Goal: Task Accomplishment & Management: Use online tool/utility

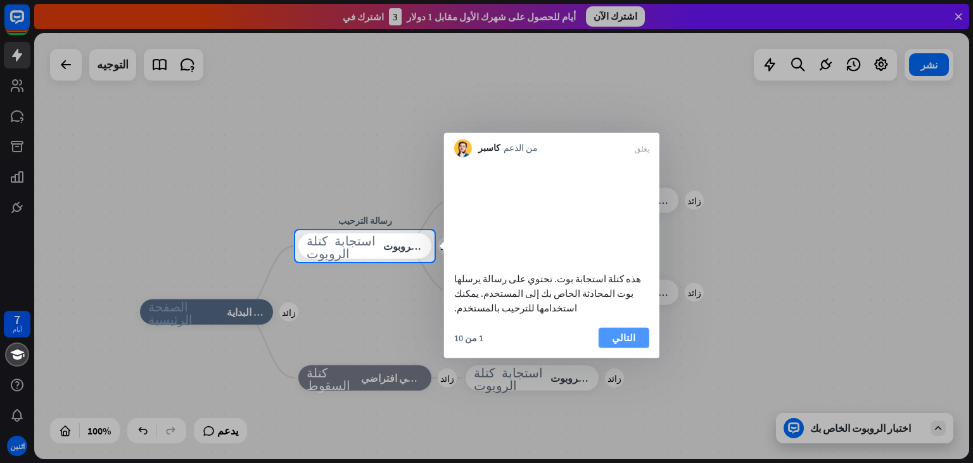
click at [617, 347] on button "التالي" at bounding box center [624, 337] width 51 height 20
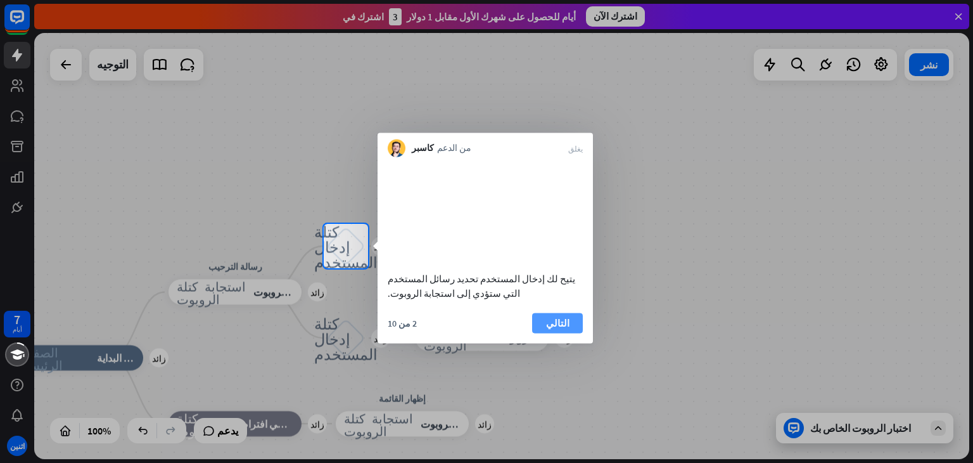
click at [570, 333] on button "التالي" at bounding box center [557, 322] width 51 height 20
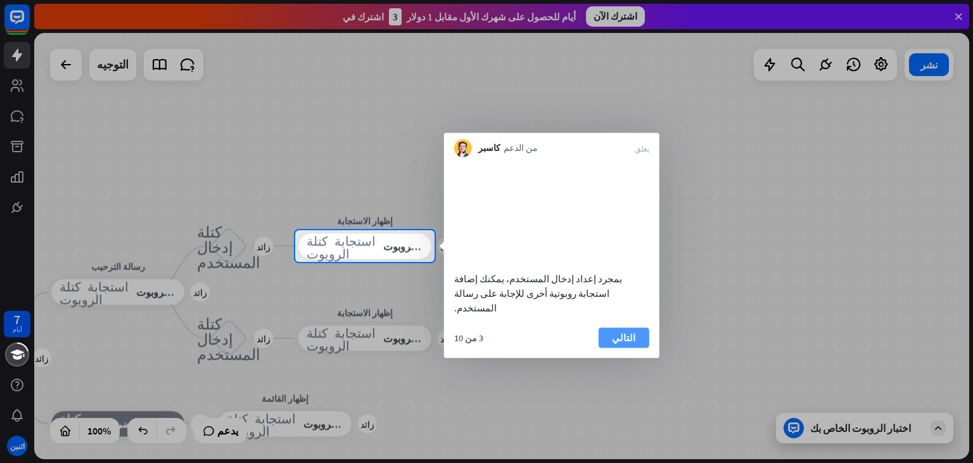
click at [634, 330] on button "التالي" at bounding box center [624, 337] width 51 height 20
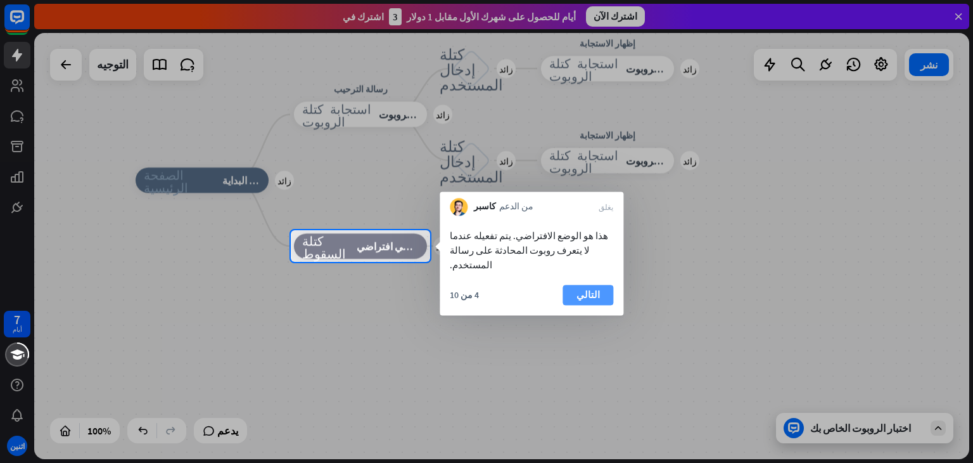
click at [582, 287] on font "التالي" at bounding box center [588, 295] width 23 height 18
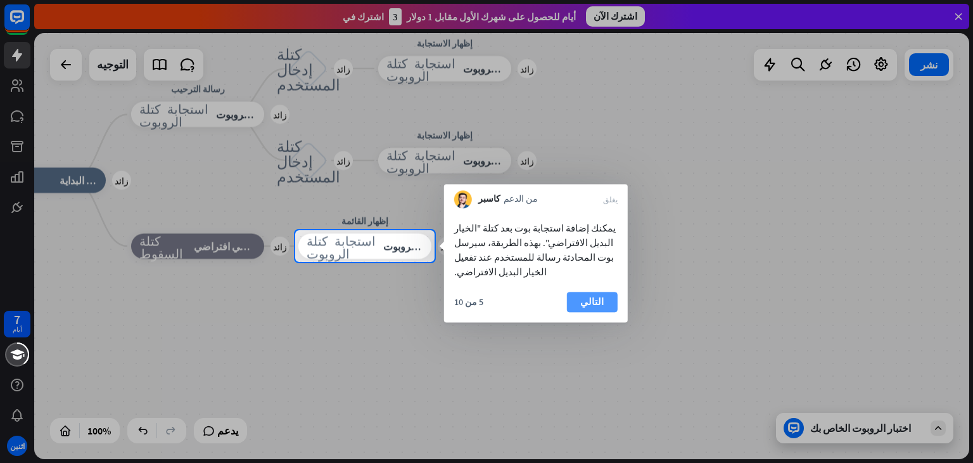
click at [596, 295] on font "التالي" at bounding box center [592, 301] width 23 height 12
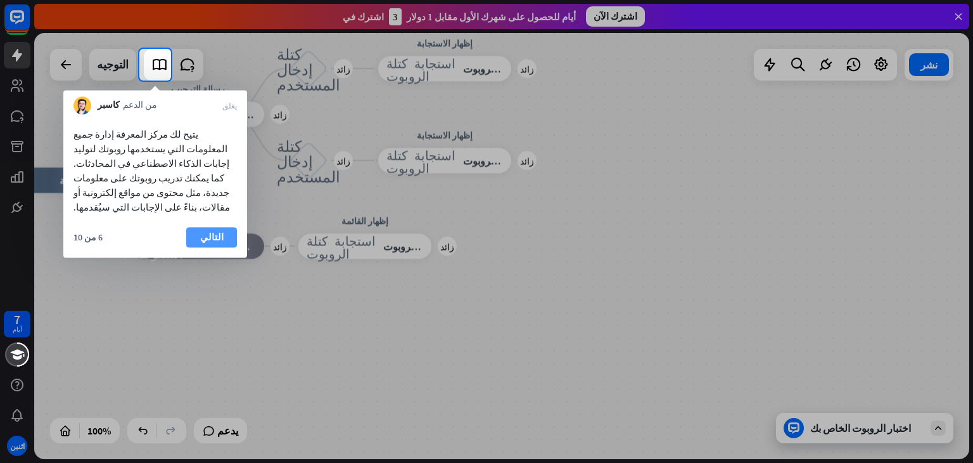
click at [226, 227] on button "التالي" at bounding box center [211, 237] width 51 height 20
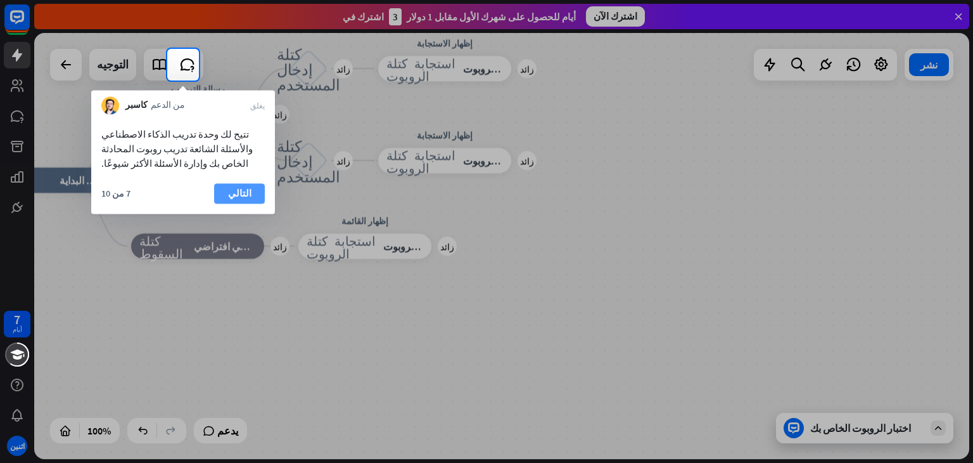
click at [243, 195] on font "التالي" at bounding box center [239, 193] width 23 height 12
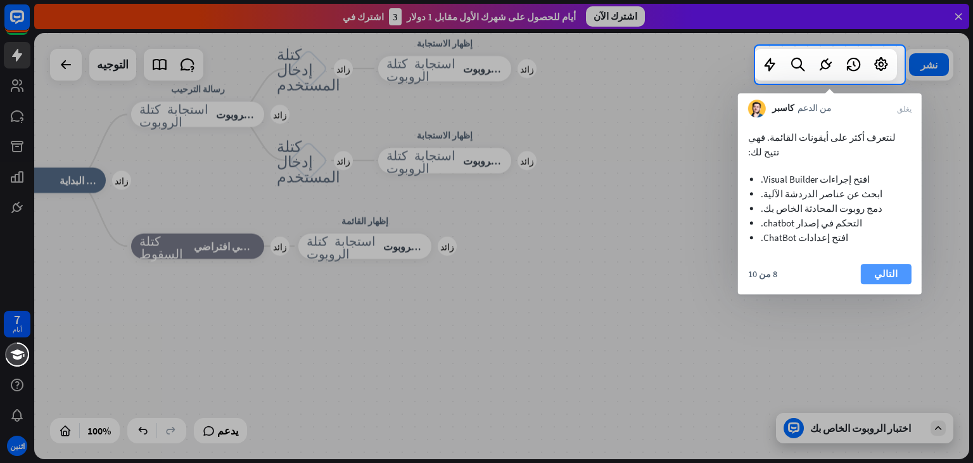
click at [900, 264] on button "التالي" at bounding box center [886, 274] width 51 height 20
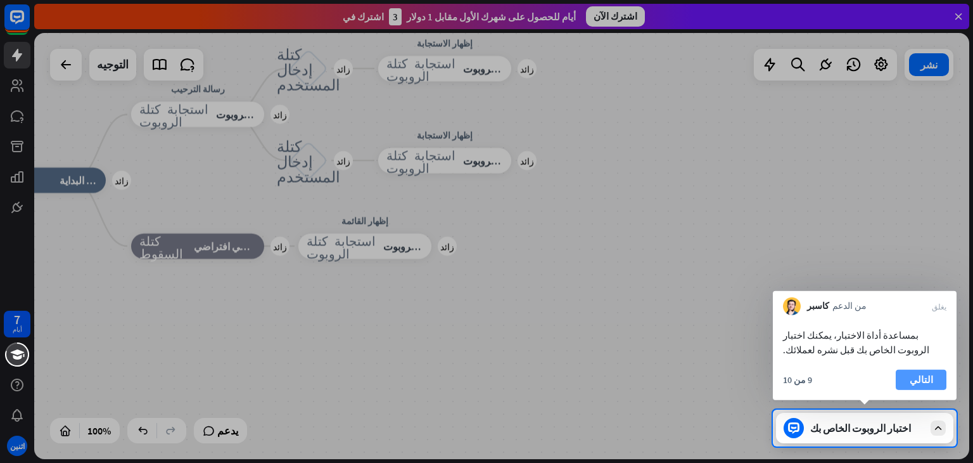
click at [925, 378] on font "التالي" at bounding box center [921, 379] width 23 height 12
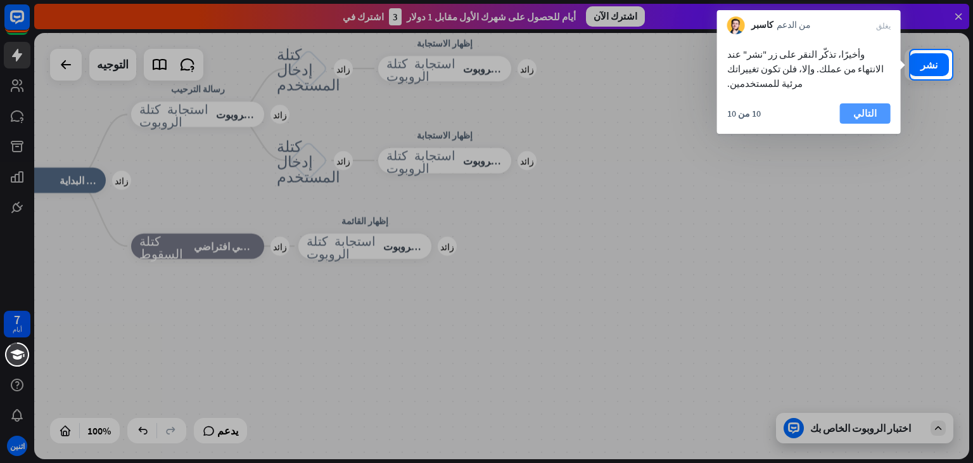
click at [871, 107] on font "التالي" at bounding box center [865, 113] width 23 height 12
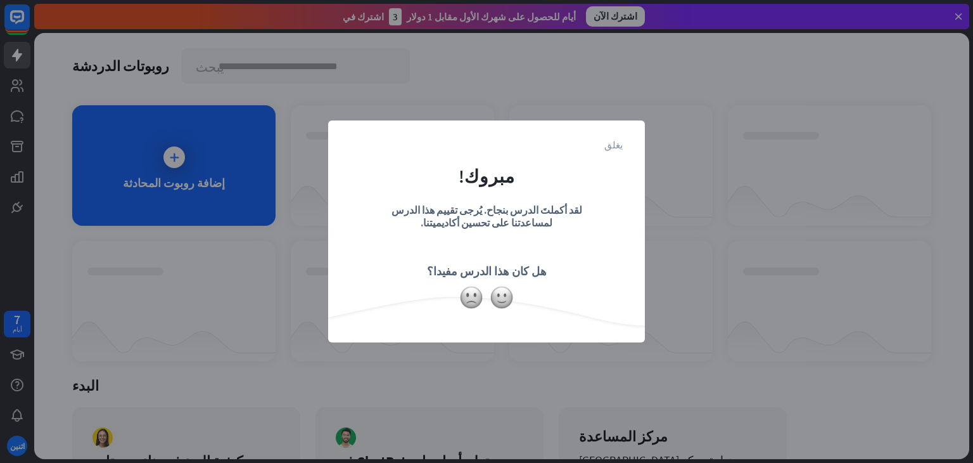
click at [622, 145] on font "يغلق" at bounding box center [614, 144] width 18 height 10
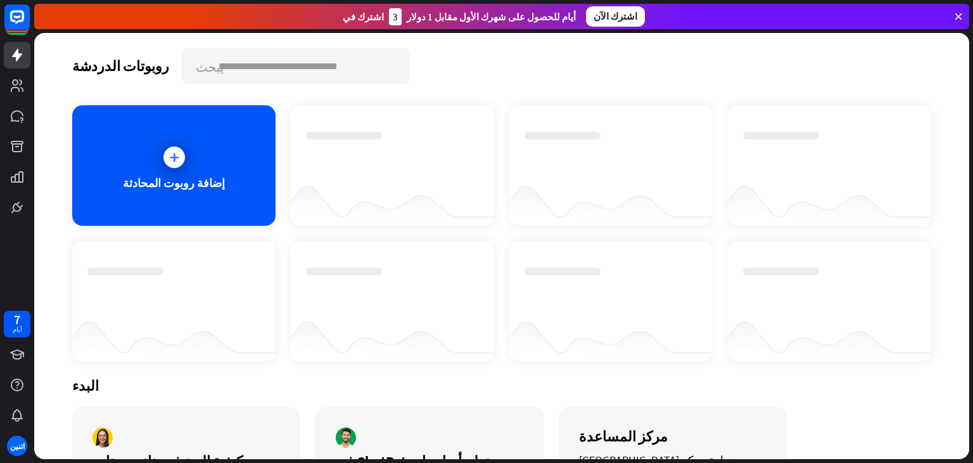
click at [177, 170] on div at bounding box center [174, 157] width 32 height 32
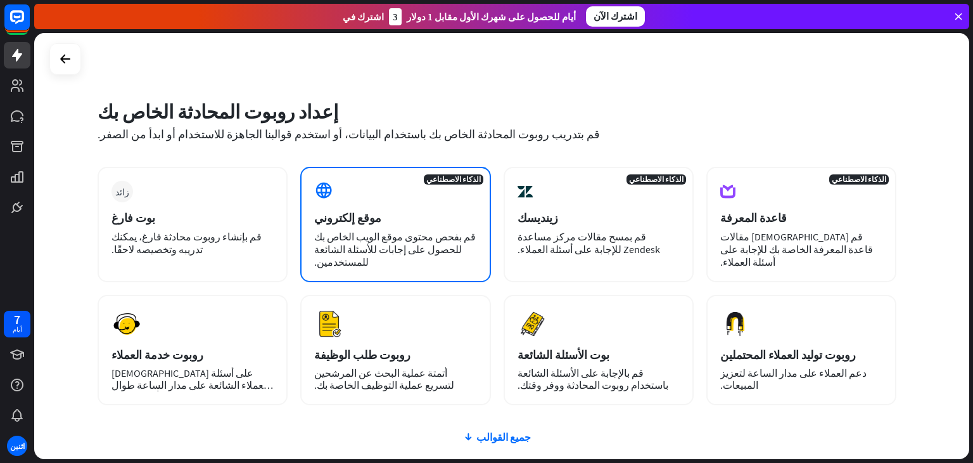
click at [389, 224] on div "موقع إلكتروني" at bounding box center [395, 217] width 162 height 15
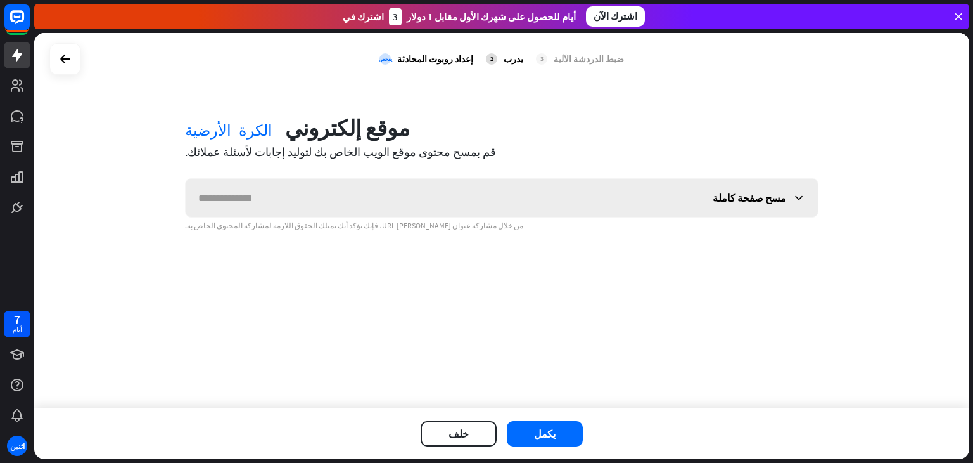
click at [430, 198] on input "text" at bounding box center [443, 198] width 515 height 38
type input "******"
paste input "**********"
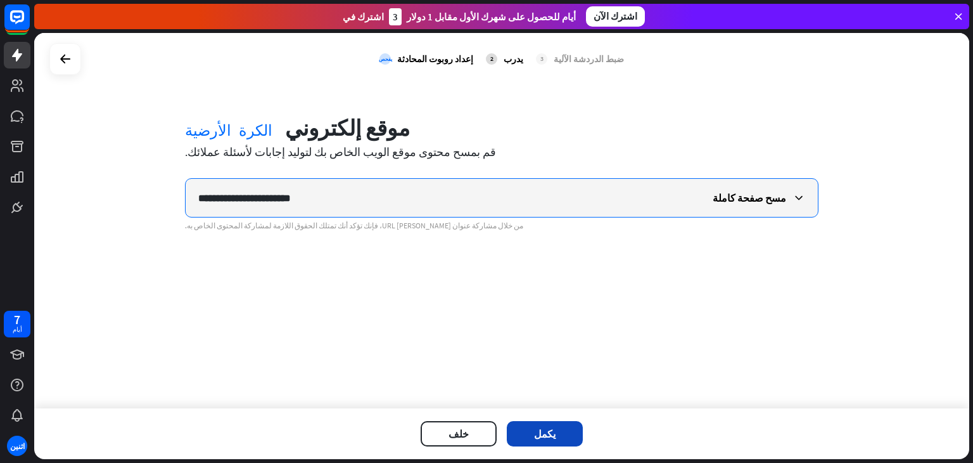
type input "**********"
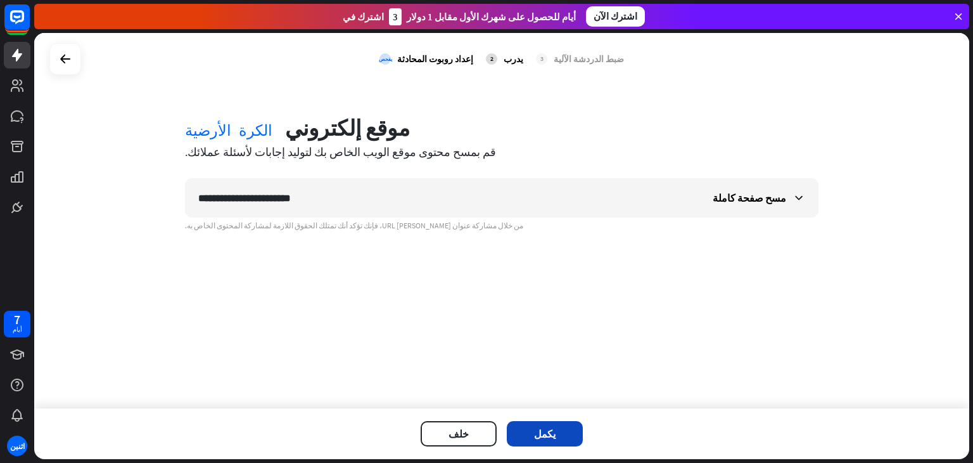
click at [561, 421] on button "يكمل" at bounding box center [545, 433] width 76 height 25
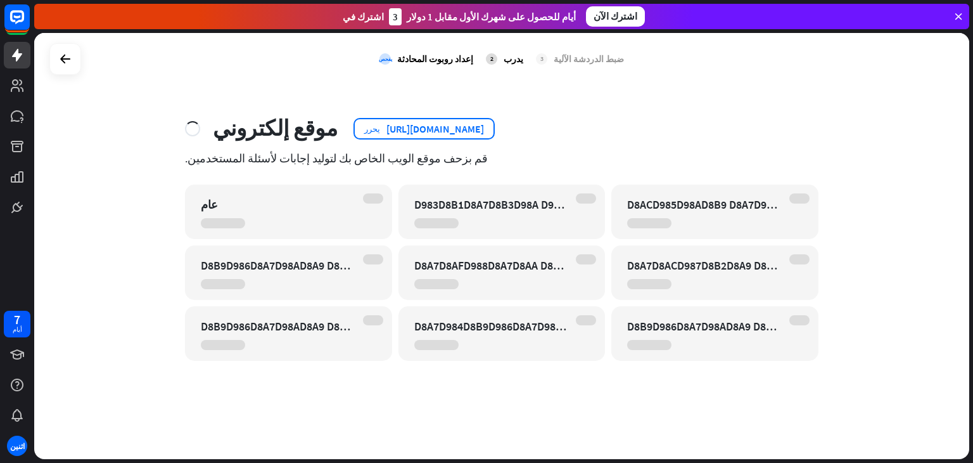
click at [454, 132] on font "[URL][DOMAIN_NAME]" at bounding box center [436, 128] width 98 height 13
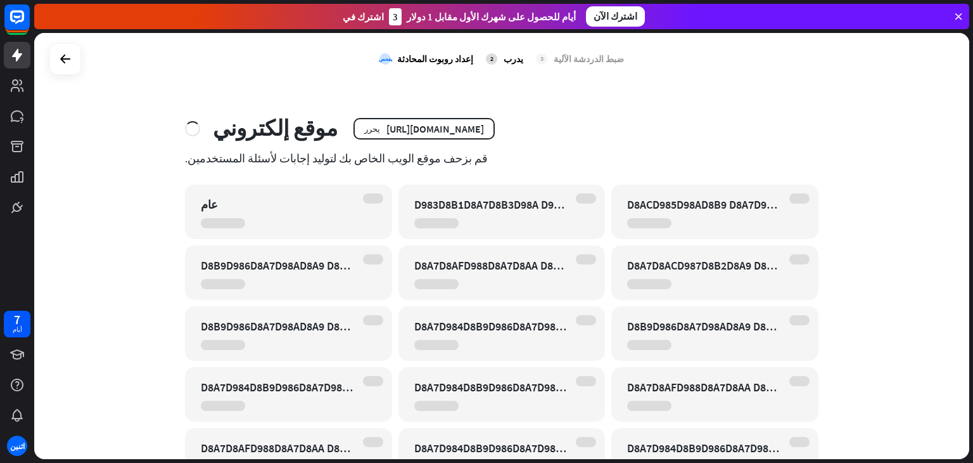
click at [231, 169] on div "يغلق التدريب لم ينتهي بعد هل أنت متأكد من رغبتك في العودة؟ ستفقد المحتوى المُنش…" at bounding box center [486, 231] width 973 height 463
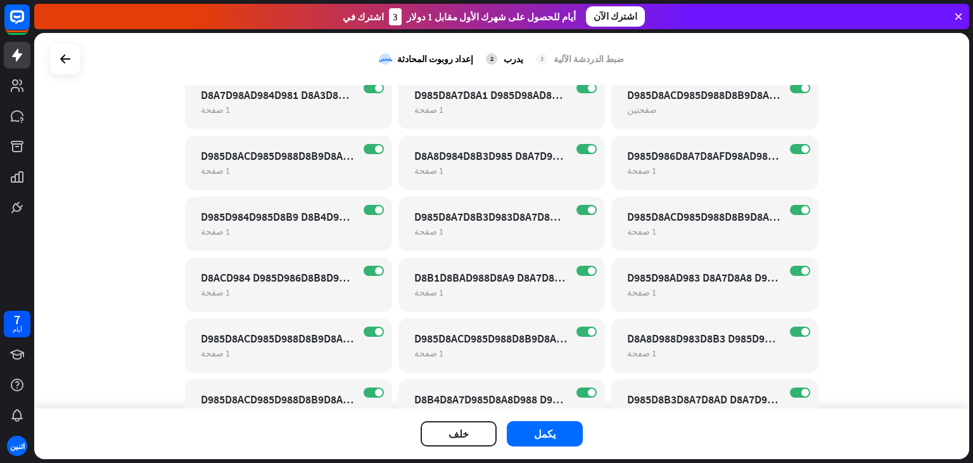
scroll to position [1202, 0]
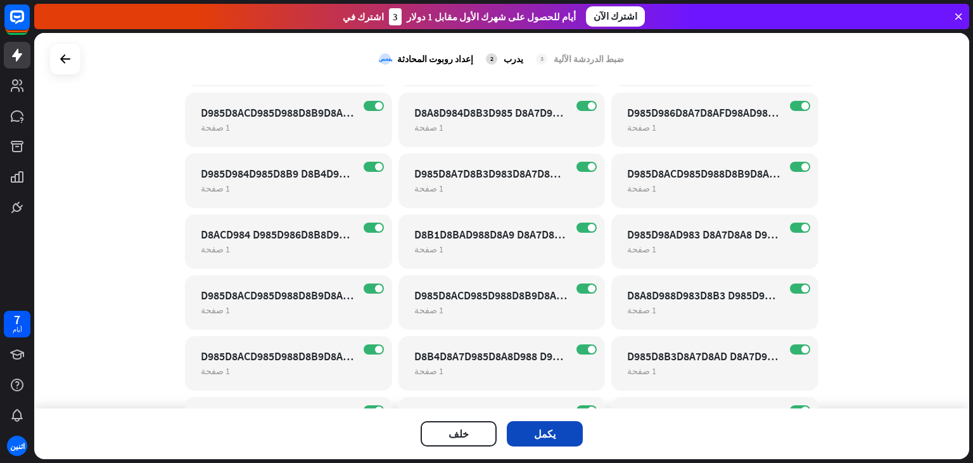
click at [554, 425] on button "يكمل" at bounding box center [545, 433] width 76 height 25
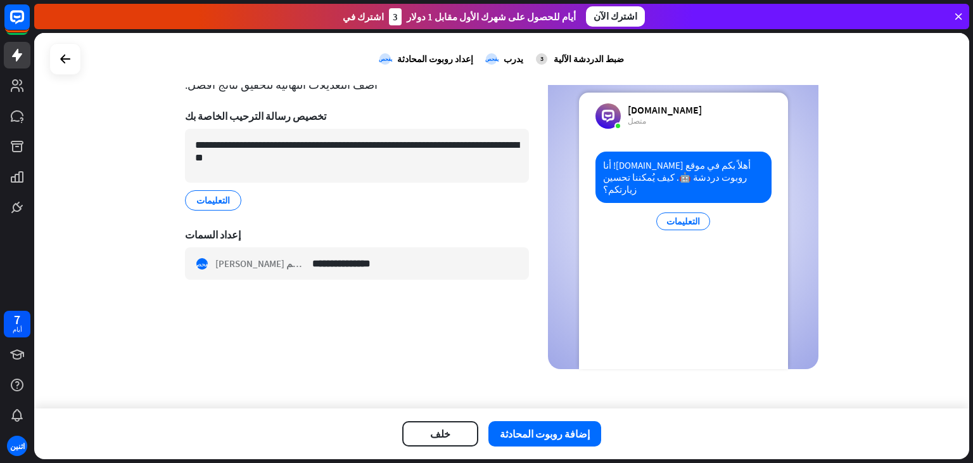
scroll to position [70, 0]
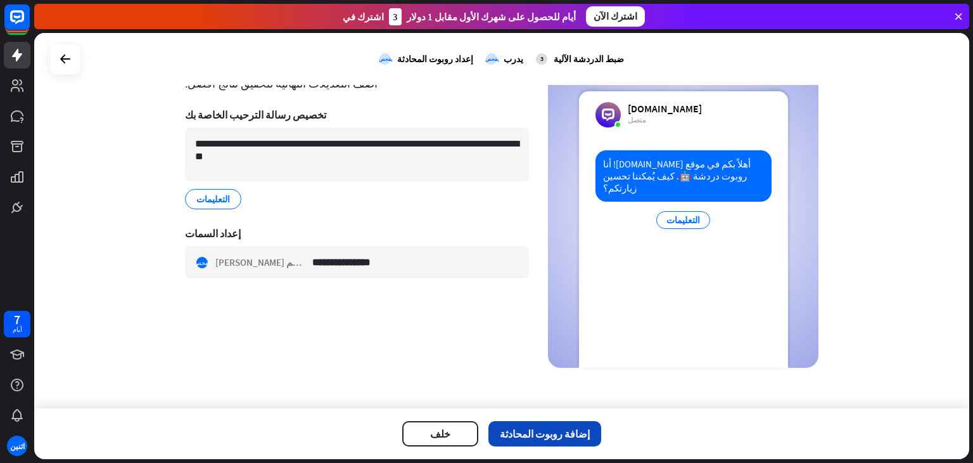
click at [544, 437] on font "إضافة روبوت المحادثة" at bounding box center [545, 433] width 90 height 13
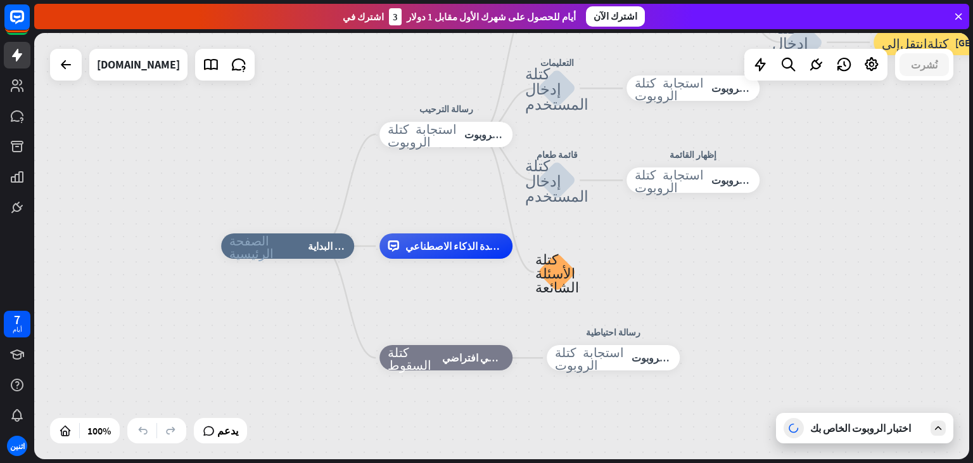
click at [944, 422] on icon at bounding box center [938, 427] width 11 height 11
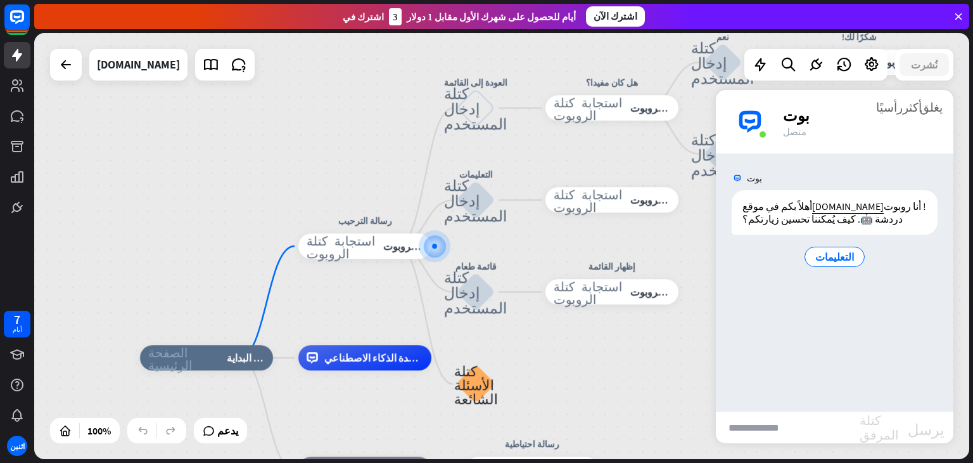
click at [788, 427] on input "text" at bounding box center [788, 427] width 144 height 32
type input "*"
type input "*****"
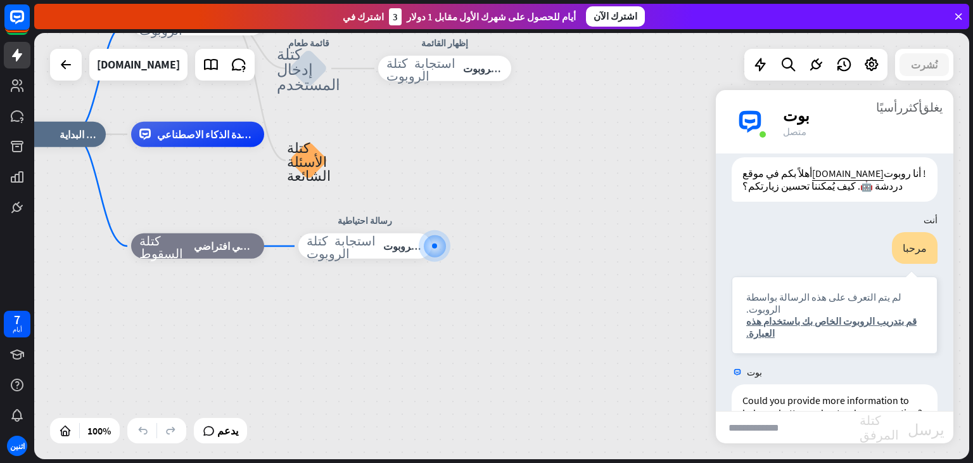
scroll to position [93, 0]
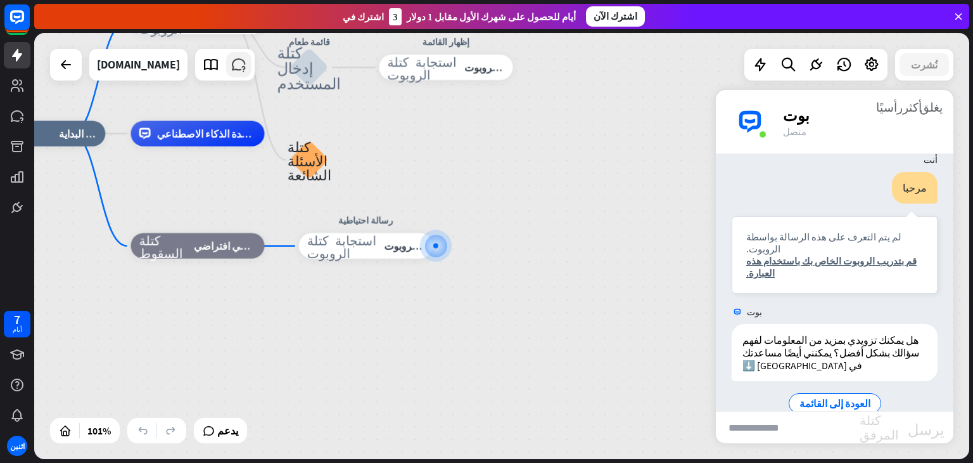
click at [236, 71] on icon at bounding box center [239, 64] width 16 height 16
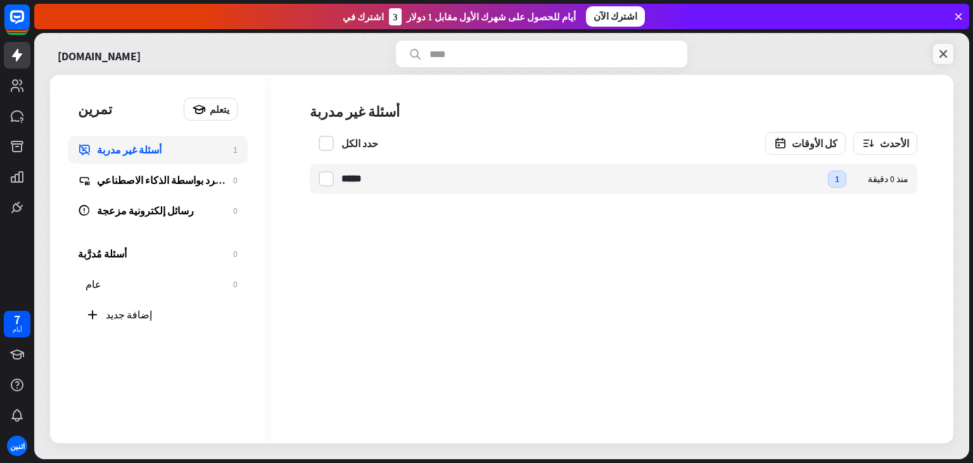
click at [948, 53] on icon at bounding box center [943, 54] width 13 height 13
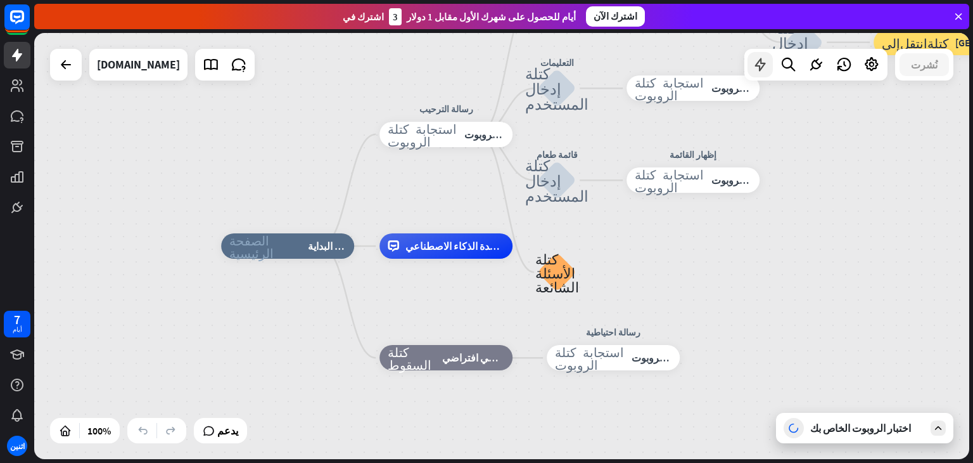
click at [769, 54] on div at bounding box center [760, 64] width 25 height 25
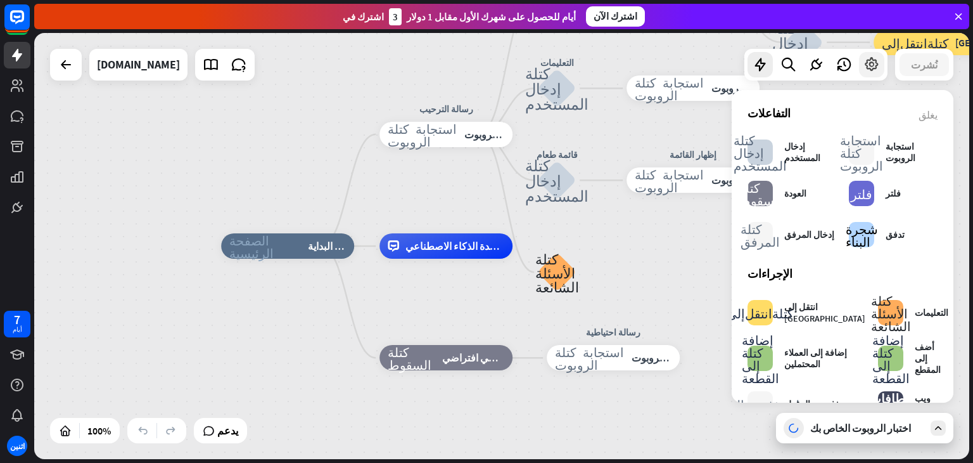
click at [878, 68] on icon at bounding box center [872, 64] width 16 height 16
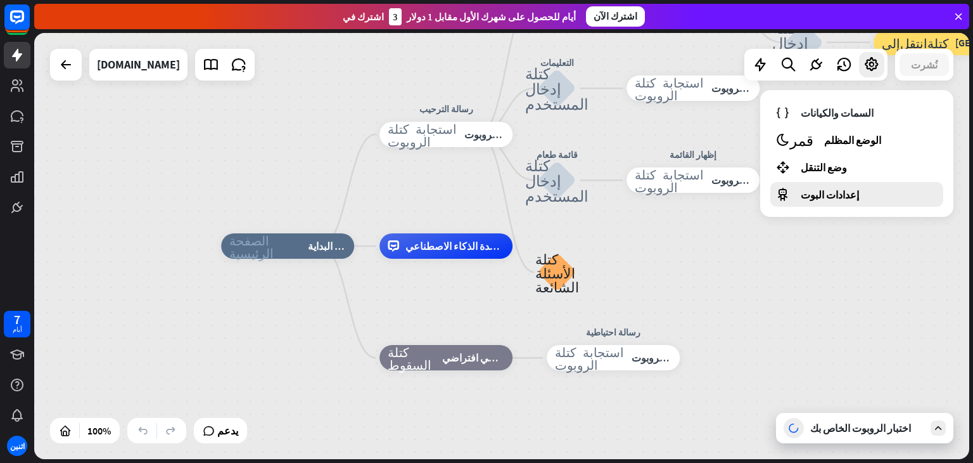
click at [857, 194] on div "إعدادات البوت" at bounding box center [857, 194] width 173 height 25
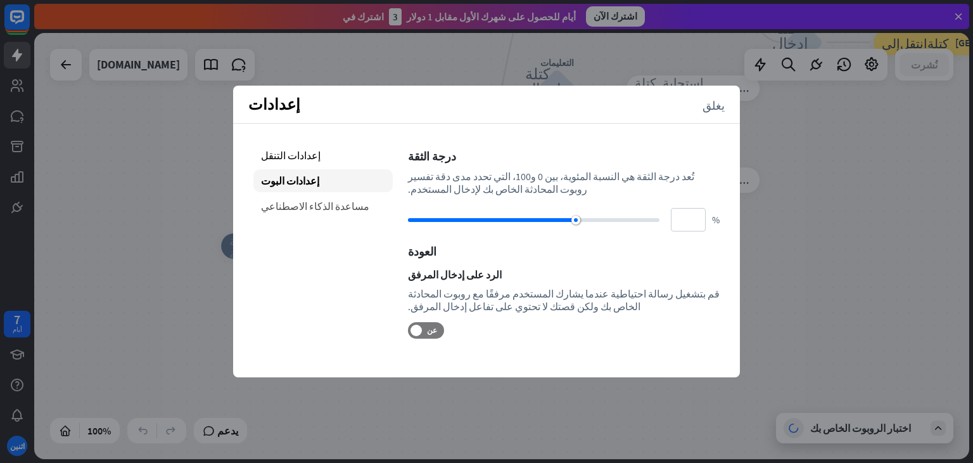
click at [267, 212] on font "مساعدة الذكاء الاصطناعي" at bounding box center [315, 206] width 108 height 13
type input "**"
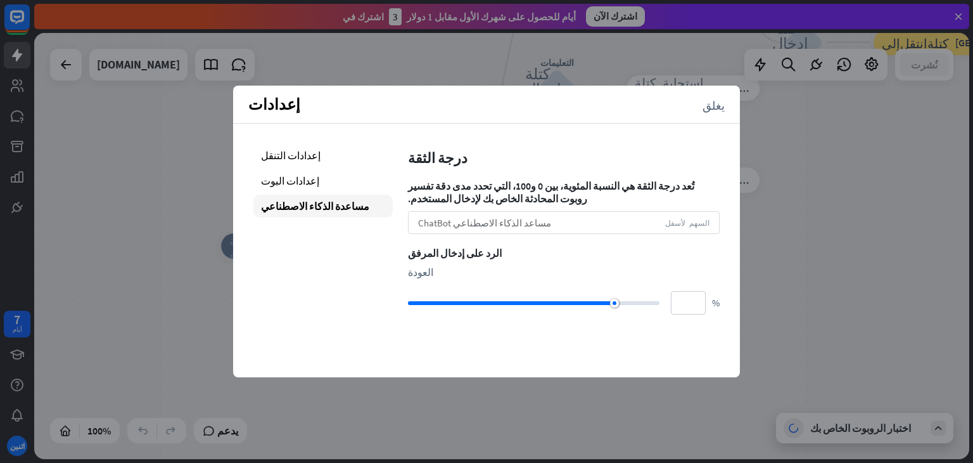
click at [632, 224] on div "مساعد الذكاء الاصطناعي ChatBot السهم لأسفل" at bounding box center [564, 222] width 312 height 23
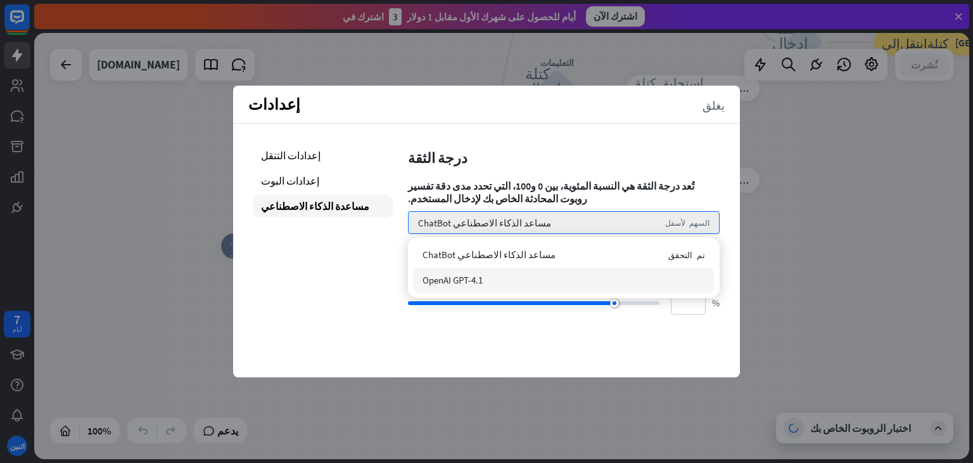
click at [525, 271] on div "OpenAI GPT-4.1" at bounding box center [564, 279] width 302 height 25
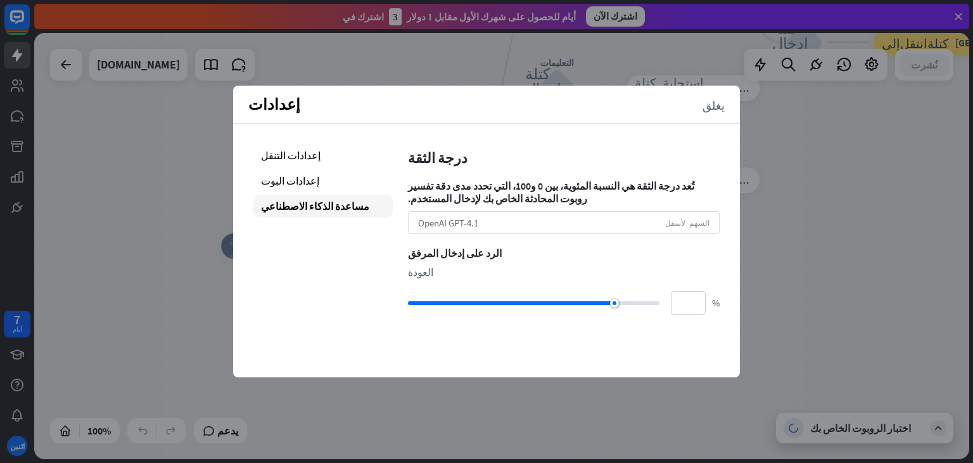
click at [553, 211] on div "OpenAI GPT-4.1 السهم لأسفل" at bounding box center [564, 222] width 312 height 23
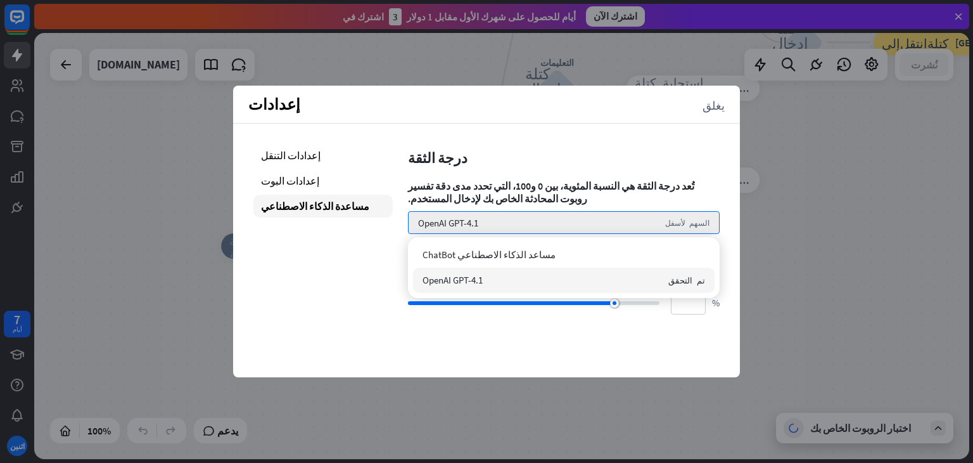
click at [543, 240] on div "مساعد الذكاء الاصطناعي ChatBot OpenAI GPT-4.1 تم التحقق" at bounding box center [564, 267] width 312 height 61
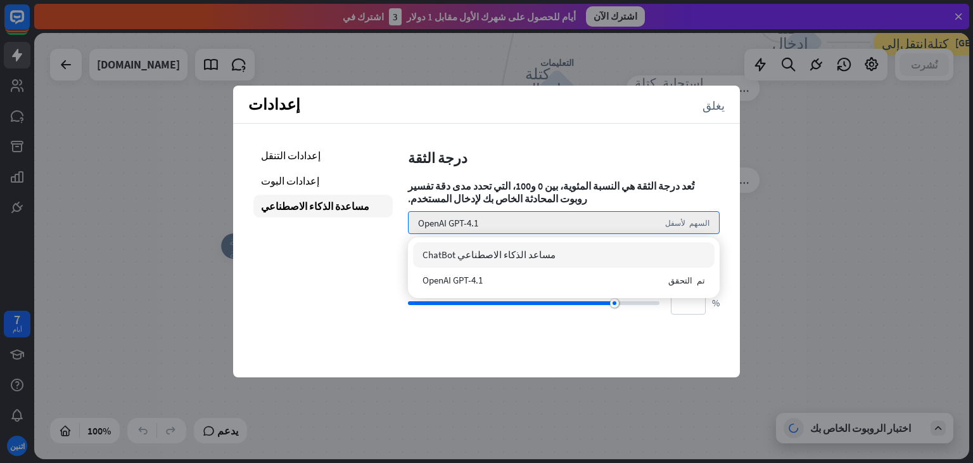
click at [541, 246] on div "مساعد الذكاء الاصطناعي ChatBot" at bounding box center [564, 254] width 302 height 25
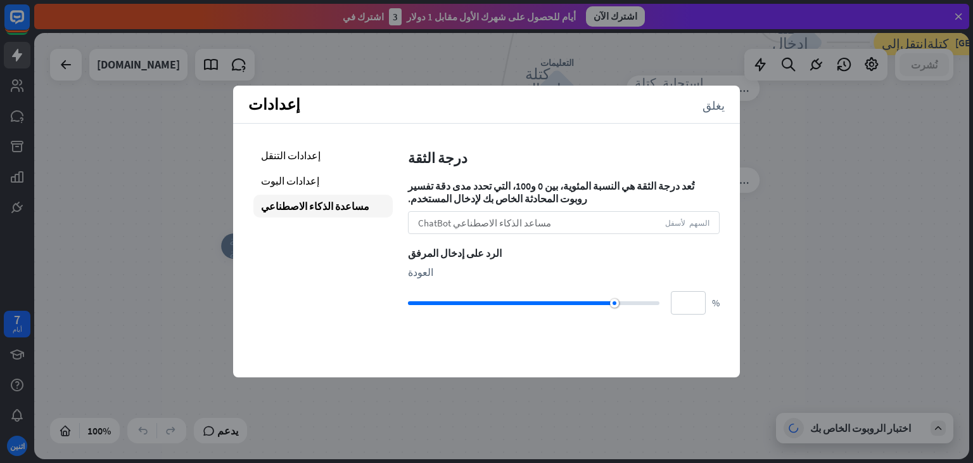
click at [505, 215] on div "مساعد الذكاء الاصطناعي ChatBot السهم لأسفل" at bounding box center [564, 222] width 312 height 23
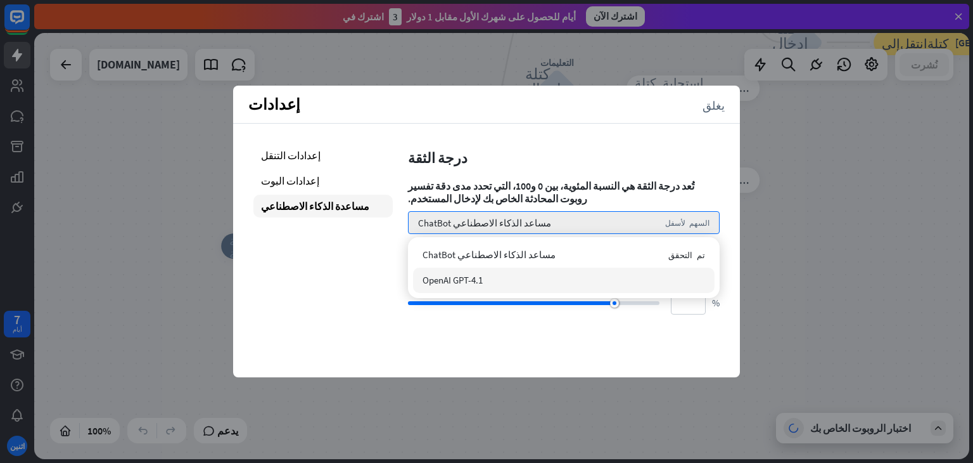
click at [482, 282] on font "OpenAI GPT-4.1" at bounding box center [453, 280] width 60 height 12
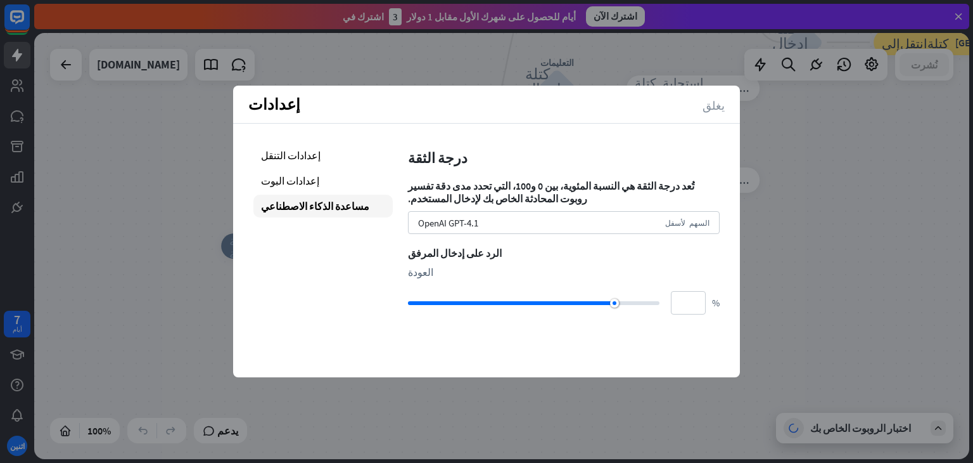
click at [717, 103] on font "يغلق" at bounding box center [714, 104] width 22 height 11
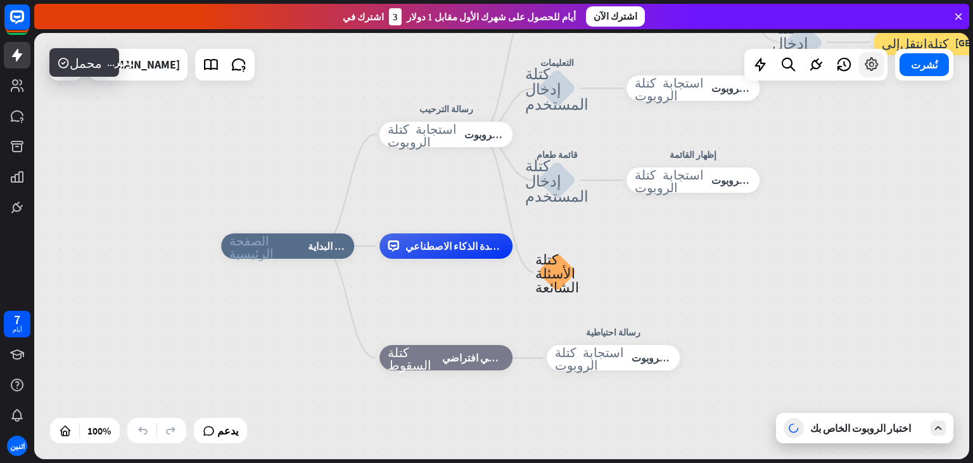
click at [874, 60] on icon at bounding box center [872, 64] width 16 height 16
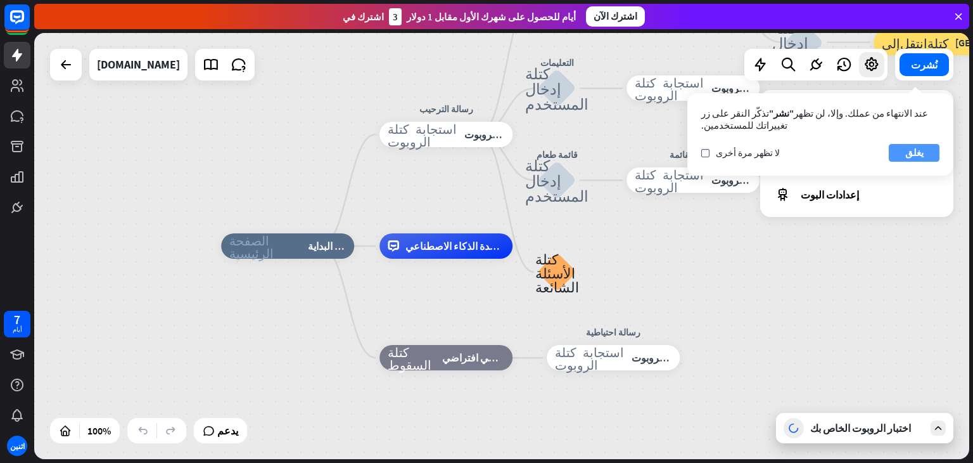
click at [921, 148] on font "يغلق" at bounding box center [915, 152] width 18 height 12
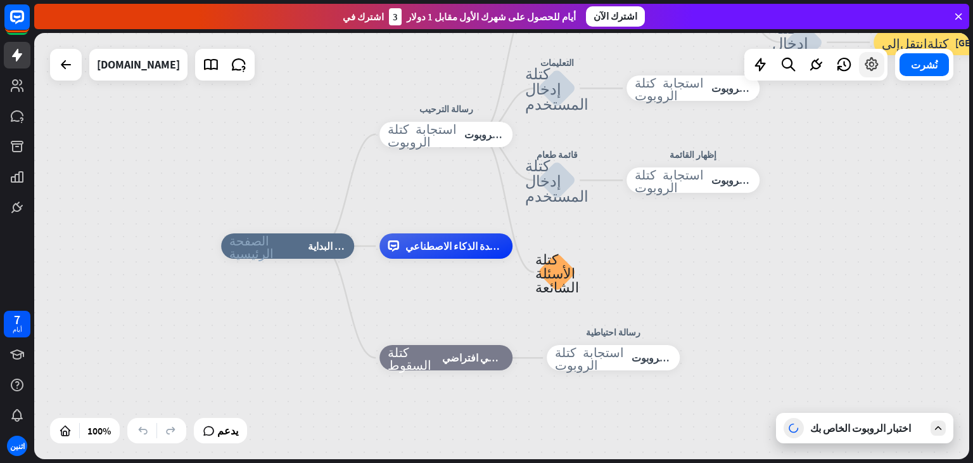
click at [880, 67] on icon at bounding box center [872, 64] width 16 height 16
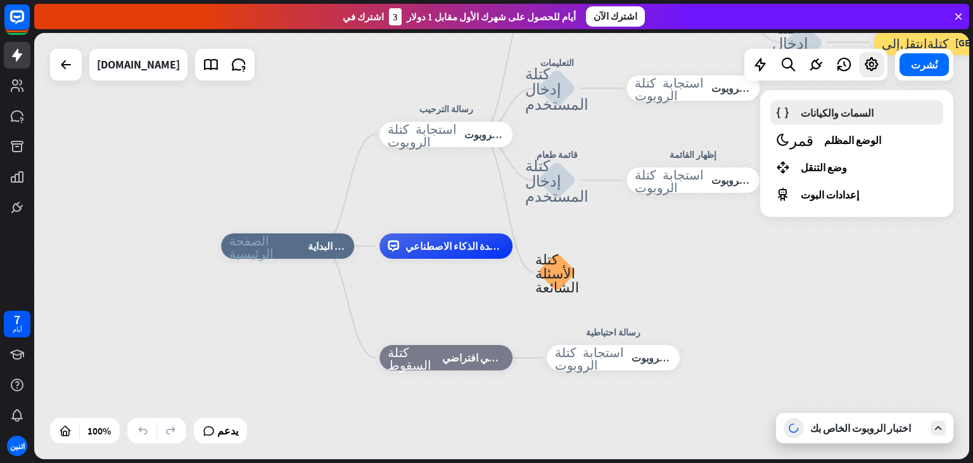
click at [849, 106] on font "السمات والكيانات" at bounding box center [837, 112] width 73 height 13
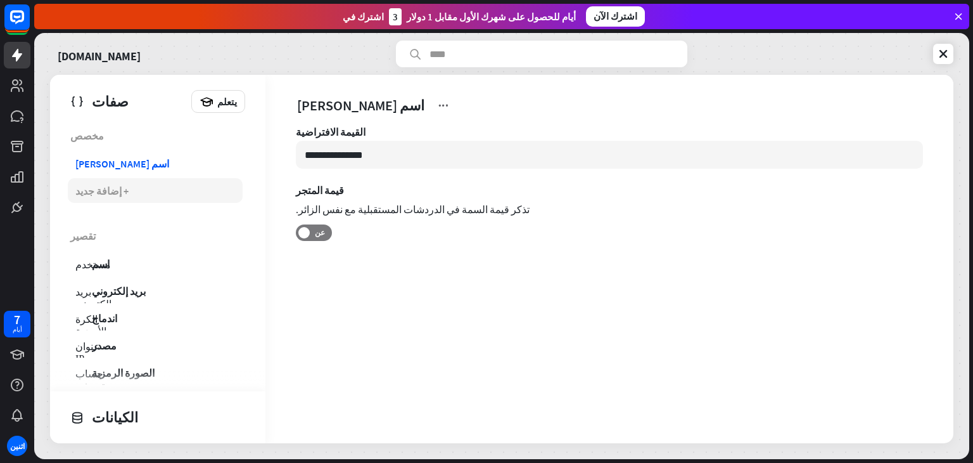
click at [111, 184] on font "+ إضافة جديد" at bounding box center [101, 190] width 53 height 13
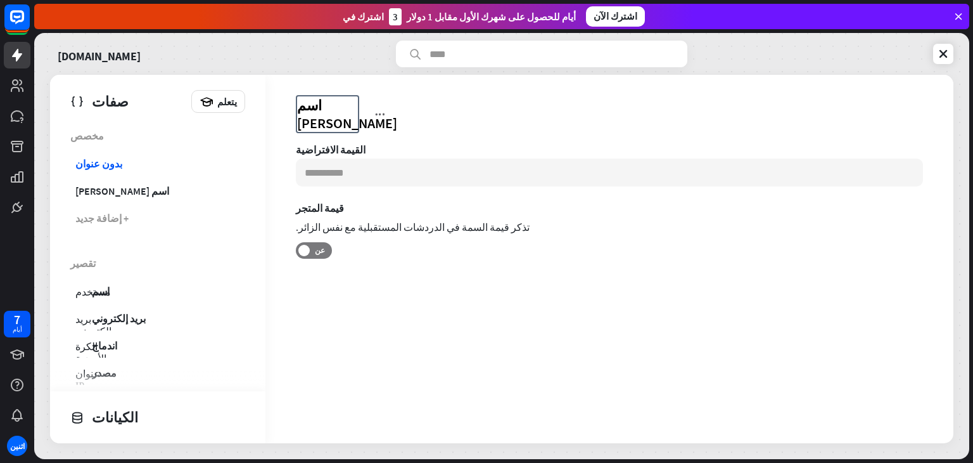
click at [397, 102] on input "********" at bounding box center [397, 113] width 0 height 35
click at [380, 114] on div "بدون عنوان.. اسم الشركة ********" at bounding box center [581, 114] width 570 height 38
click at [357, 120] on input "********" at bounding box center [340, 125] width 87 height 11
click at [371, 169] on input at bounding box center [609, 172] width 627 height 28
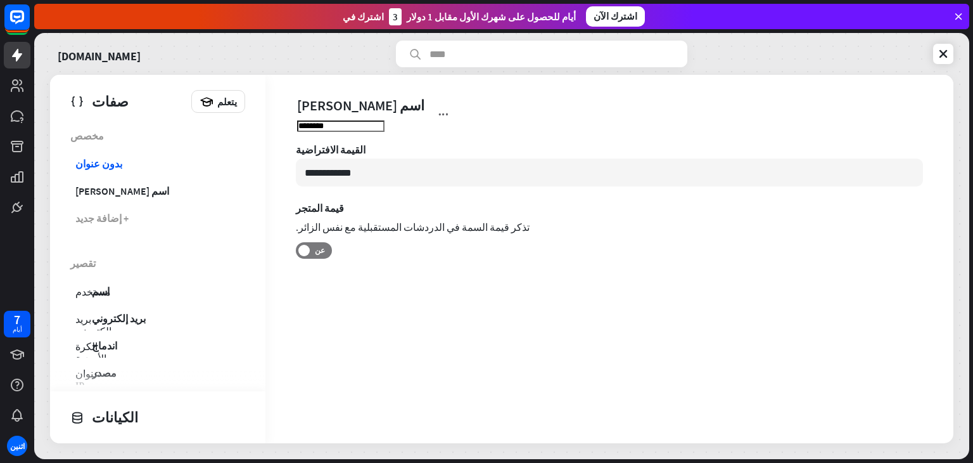
type input "**********"
click at [373, 294] on div "**********" at bounding box center [610, 227] width 688 height 169
click at [304, 250] on span at bounding box center [304, 250] width 11 height 11
click at [437, 117] on icon at bounding box center [443, 114] width 13 height 13
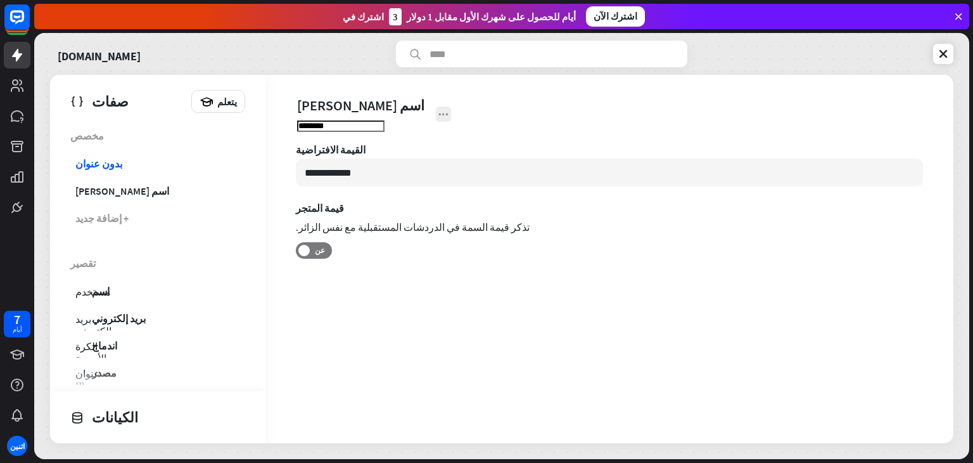
click at [437, 117] on icon at bounding box center [443, 114] width 13 height 13
click at [375, 323] on div "**********" at bounding box center [610, 259] width 688 height 368
click at [122, 186] on link "اسم [PERSON_NAME]" at bounding box center [155, 190] width 175 height 25
click at [328, 120] on input "********" at bounding box center [340, 125] width 87 height 11
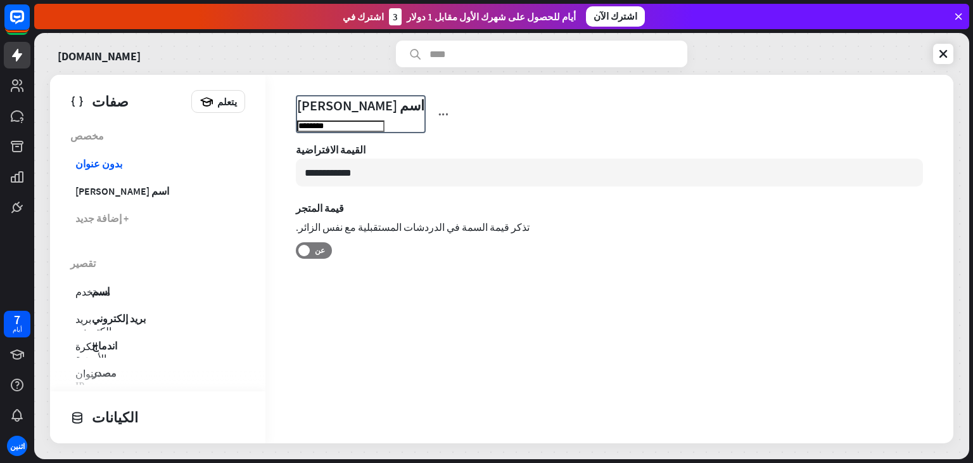
click at [328, 120] on input "********" at bounding box center [340, 125] width 87 height 11
click at [437, 108] on icon at bounding box center [443, 114] width 13 height 13
click at [97, 188] on font "اسم [PERSON_NAME]" at bounding box center [122, 190] width 94 height 13
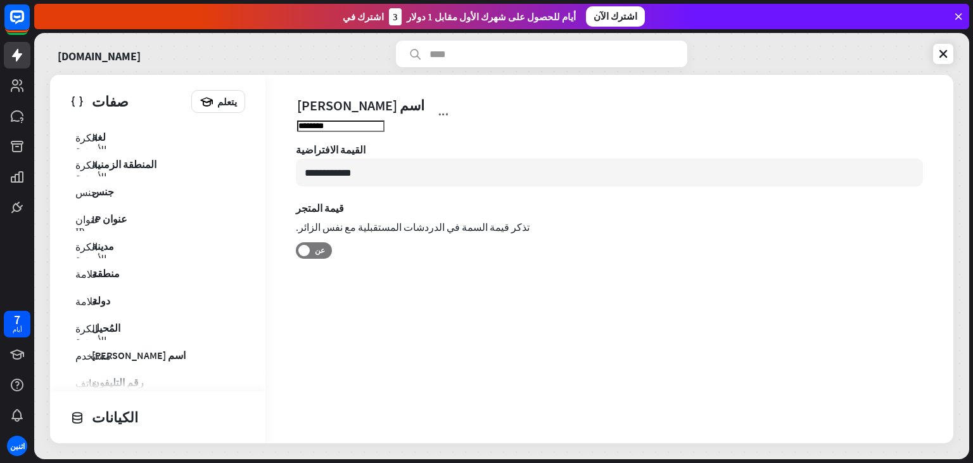
scroll to position [314, 0]
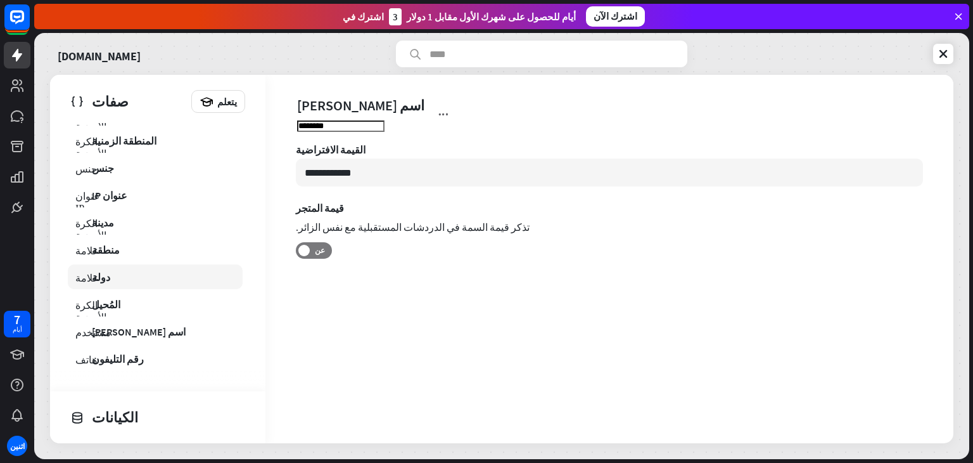
click at [155, 287] on link "علامة دولة" at bounding box center [155, 276] width 175 height 25
click at [946, 52] on icon at bounding box center [943, 54] width 13 height 13
